Goal: Information Seeking & Learning: Learn about a topic

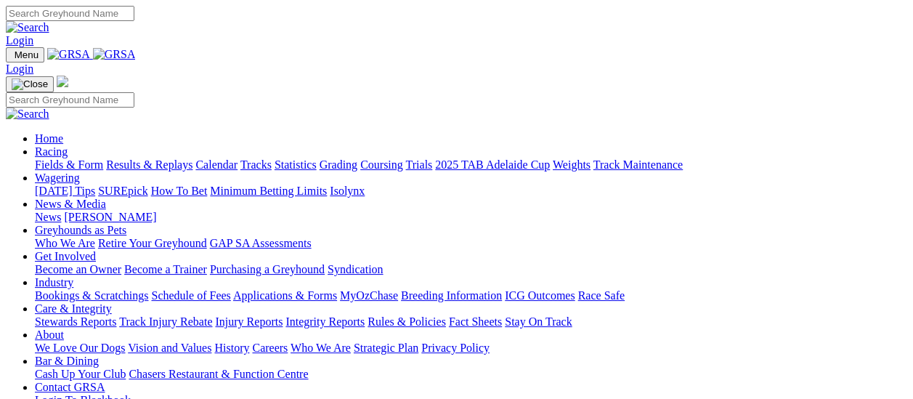
click at [73, 158] on link "Fields & Form" at bounding box center [69, 164] width 68 height 12
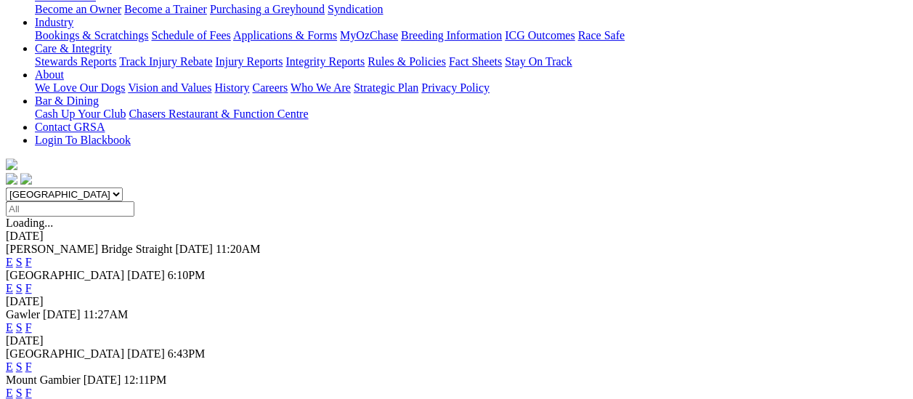
scroll to position [218, 0]
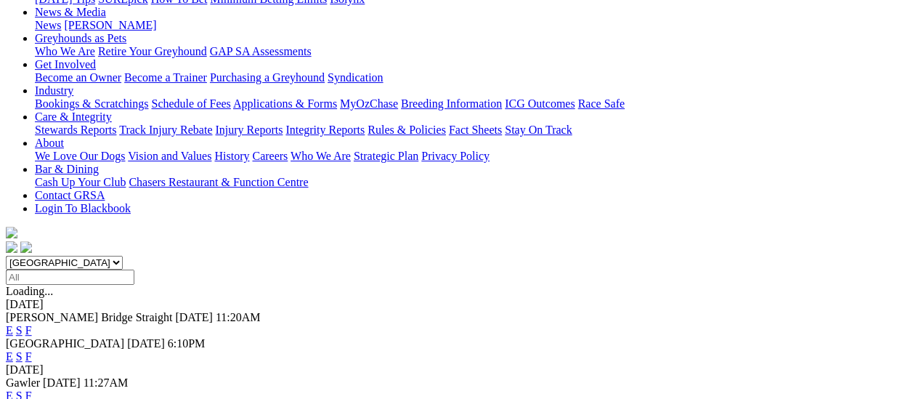
click at [32, 389] on link "F" at bounding box center [28, 395] width 7 height 12
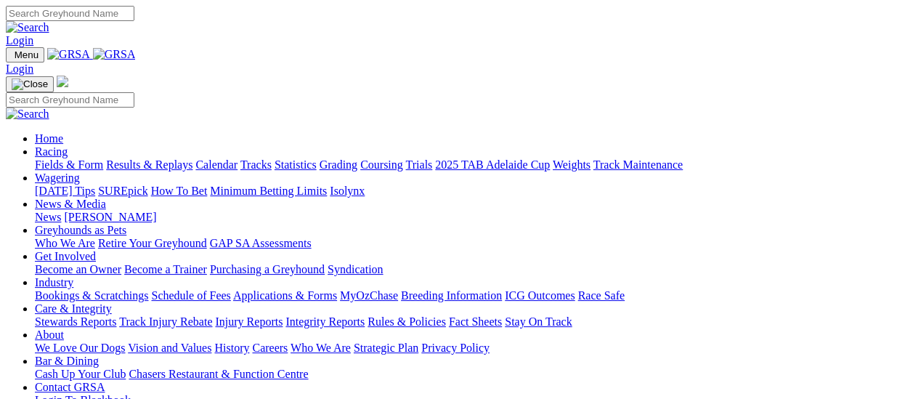
click at [77, 158] on link "Fields & Form" at bounding box center [69, 164] width 68 height 12
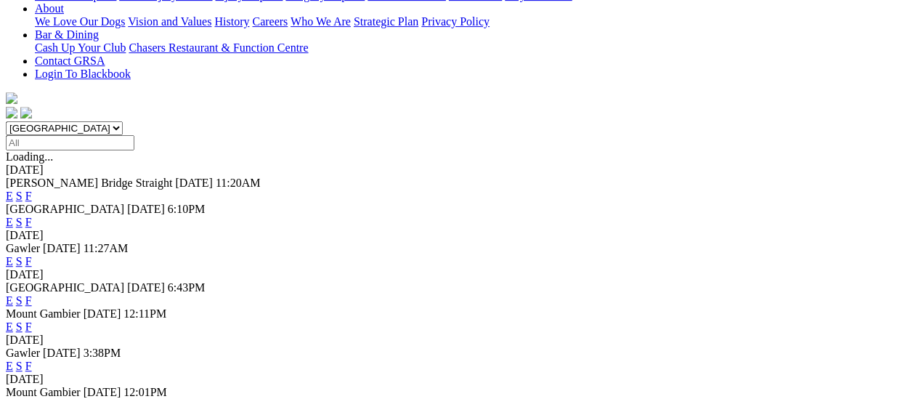
scroll to position [363, 0]
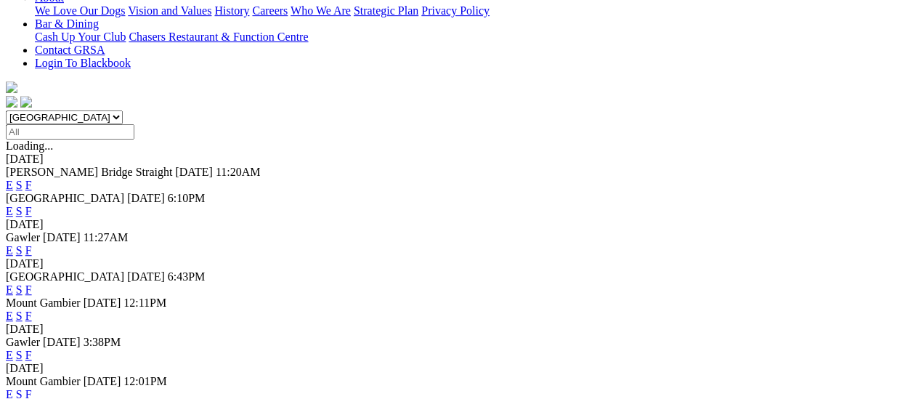
click at [32, 283] on link "F" at bounding box center [28, 289] width 7 height 12
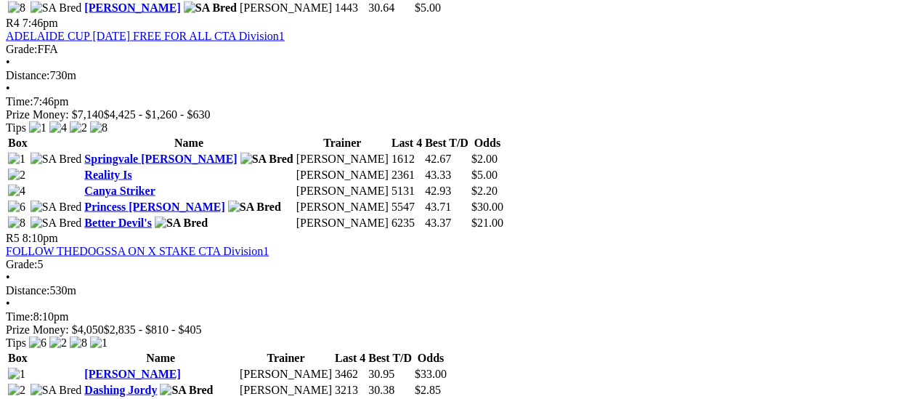
scroll to position [1453, 0]
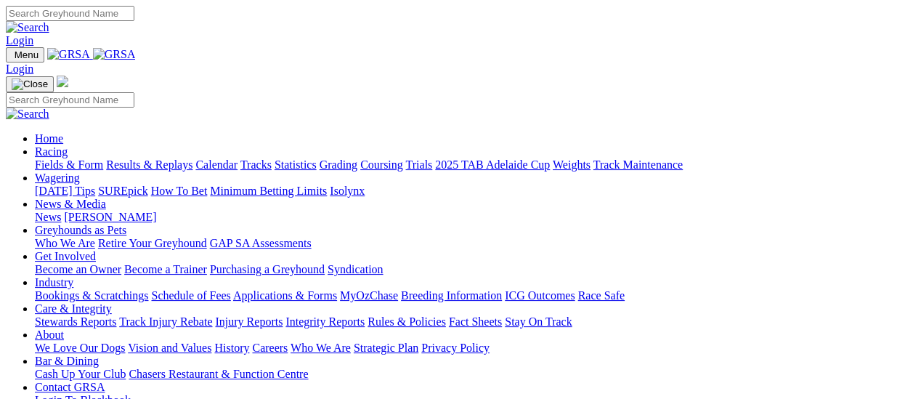
click at [68, 158] on link "Fields & Form" at bounding box center [69, 164] width 68 height 12
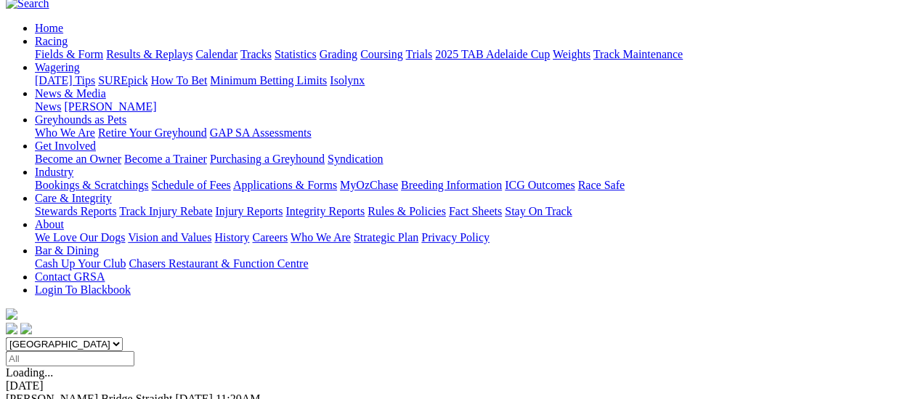
scroll to position [145, 0]
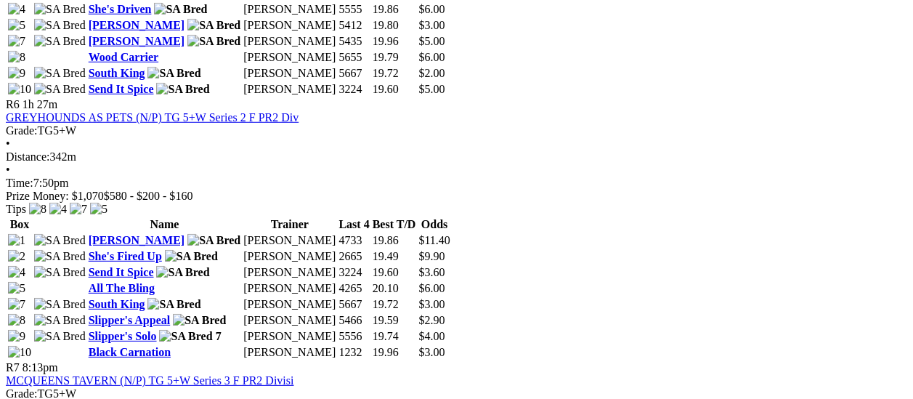
scroll to position [1744, 0]
